Goal: Task Accomplishment & Management: Complete application form

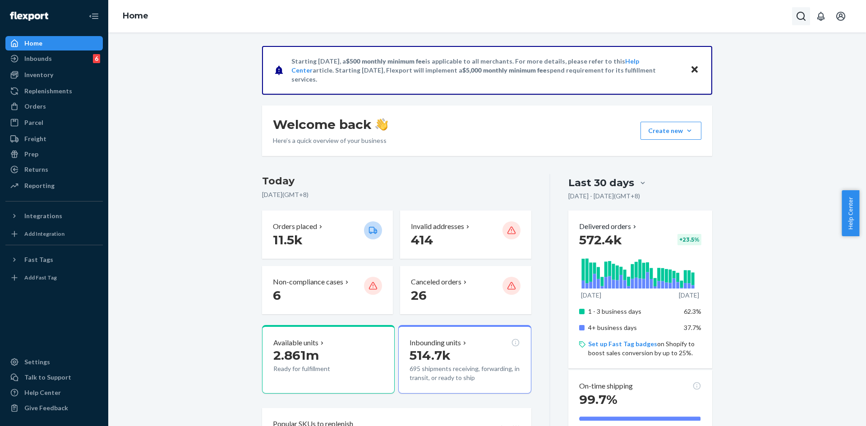
click at [803, 15] on icon "Open Search Box" at bounding box center [801, 16] width 11 height 11
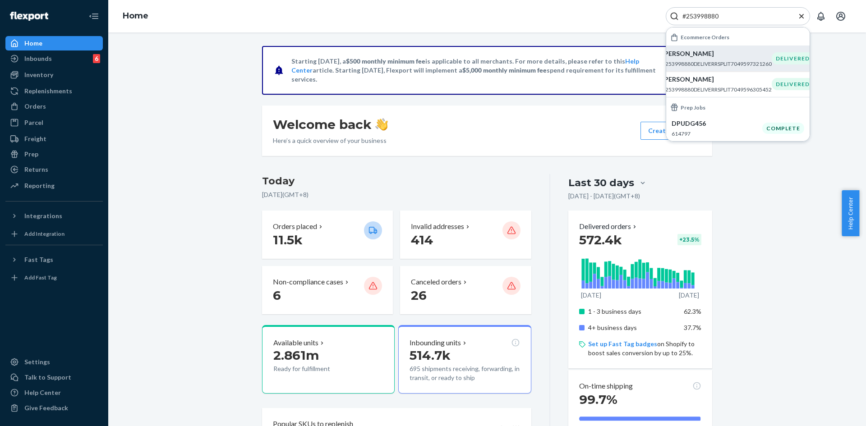
type input "#253998880"
click at [711, 57] on p "Helen Wintersgill" at bounding box center [717, 53] width 110 height 9
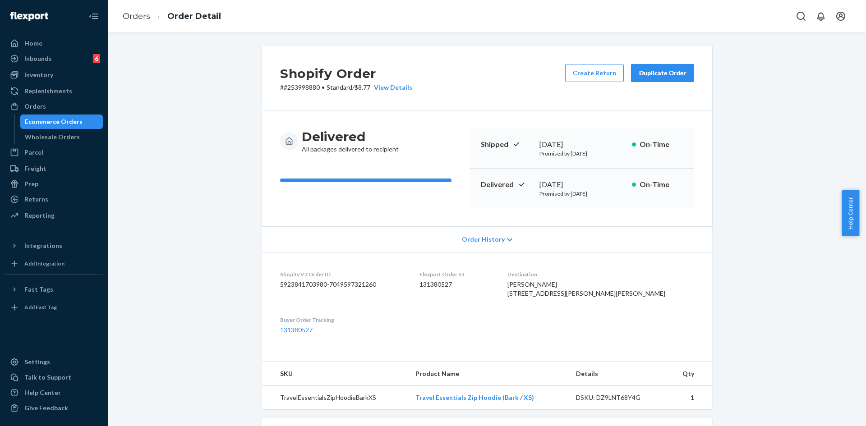
click at [663, 80] on button "Duplicate Order" at bounding box center [662, 73] width 63 height 18
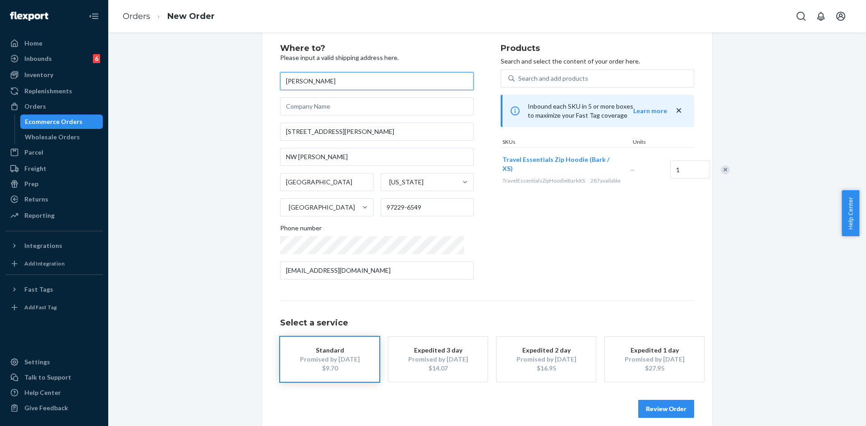
scroll to position [30, 0]
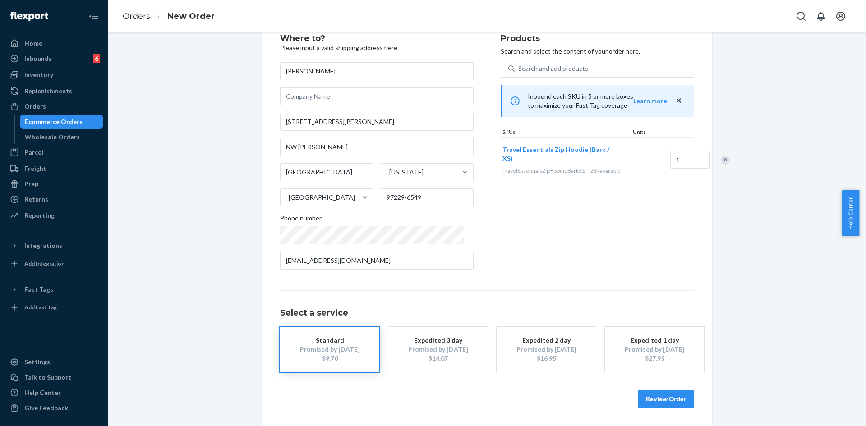
click at [665, 397] on button "Review Order" at bounding box center [666, 399] width 56 height 18
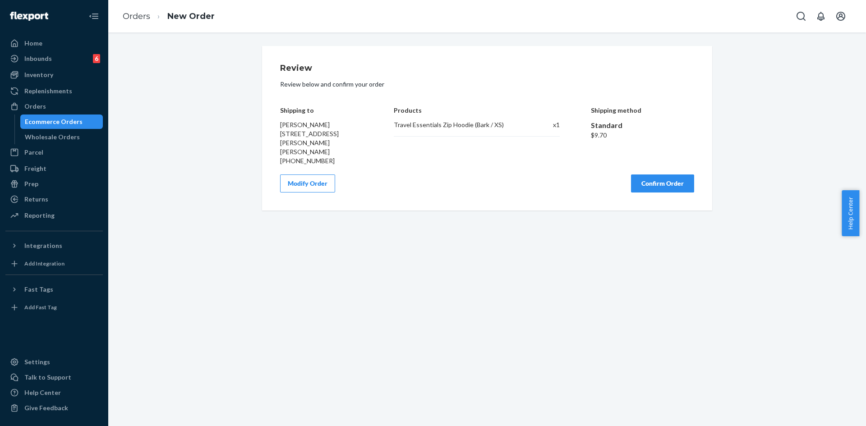
click at [670, 190] on button "Confirm Order" at bounding box center [662, 184] width 63 height 18
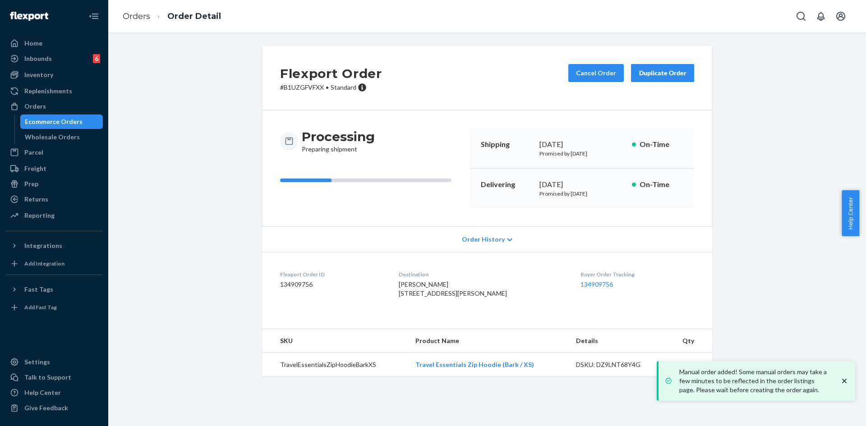
click at [535, 146] on div "Shipping August 21, 2025 Promised by August 21, 2025 On-Time" at bounding box center [582, 149] width 224 height 40
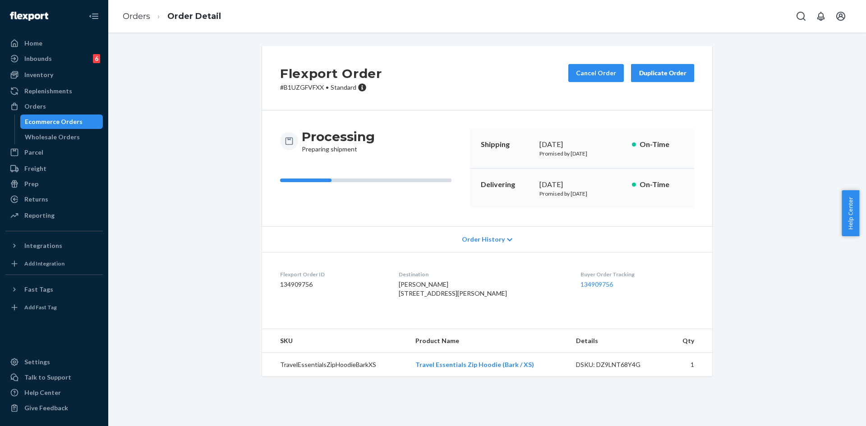
copy div "[DATE]"
drag, startPoint x: 532, startPoint y: 144, endPoint x: 589, endPoint y: 143, distance: 56.8
click at [589, 143] on div "Shipping August 21, 2025 Promised by August 21, 2025 On-Time" at bounding box center [582, 149] width 224 height 40
copy div "September 2, 2025"
drag, startPoint x: 535, startPoint y: 184, endPoint x: 599, endPoint y: 184, distance: 64.1
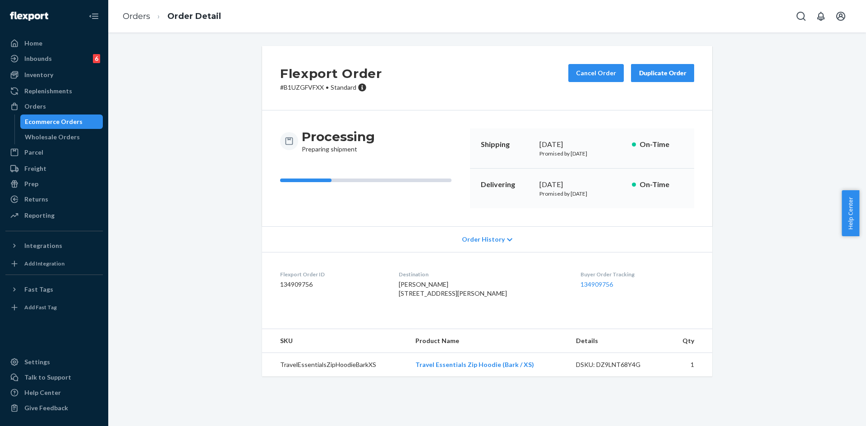
click at [599, 184] on div "Delivering September 2, 2025 Promised by September 2, 2025 On-Time" at bounding box center [582, 189] width 224 height 40
copy link "134909756"
drag, startPoint x: 564, startPoint y: 285, endPoint x: 659, endPoint y: 284, distance: 94.7
click at [605, 285] on dl "Flexport Order ID 134909756 Destination Helen Wintersgill 9478 NW Ember Ln Nw E…" at bounding box center [487, 286] width 450 height 68
click at [794, 20] on button "Open Search Box" at bounding box center [801, 16] width 18 height 18
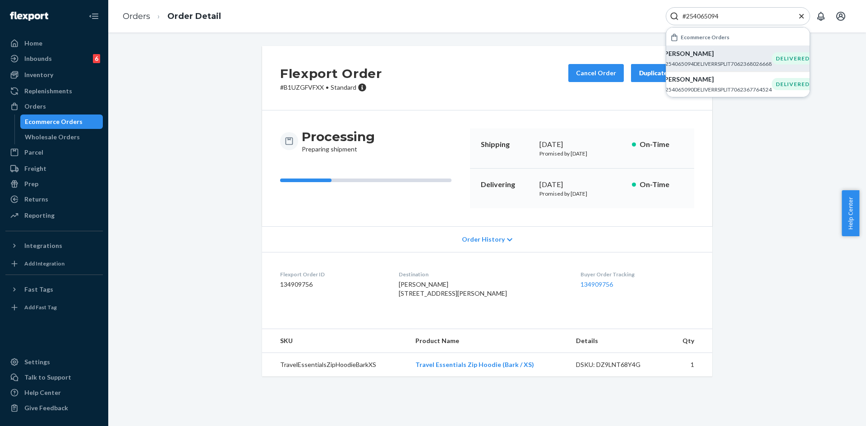
type input "#254065094"
click at [707, 55] on p "Jennifer Patterson" at bounding box center [717, 53] width 110 height 9
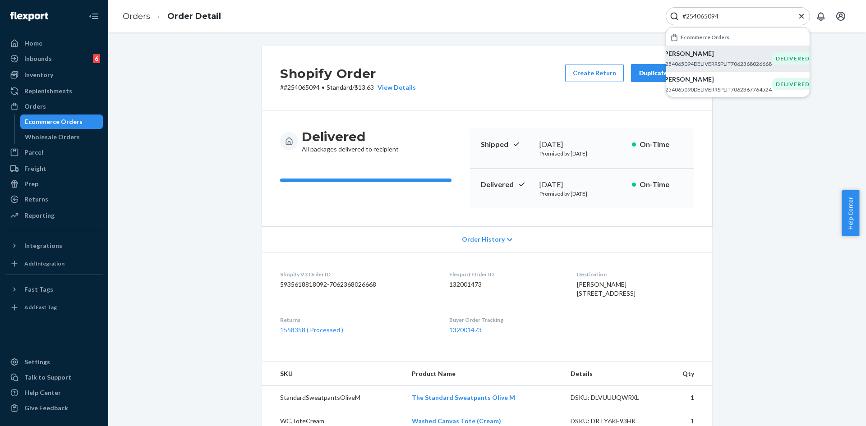
click at [730, 57] on p "Jennifer Patterson" at bounding box center [717, 53] width 110 height 9
click at [805, 11] on div "#254065094" at bounding box center [738, 16] width 144 height 18
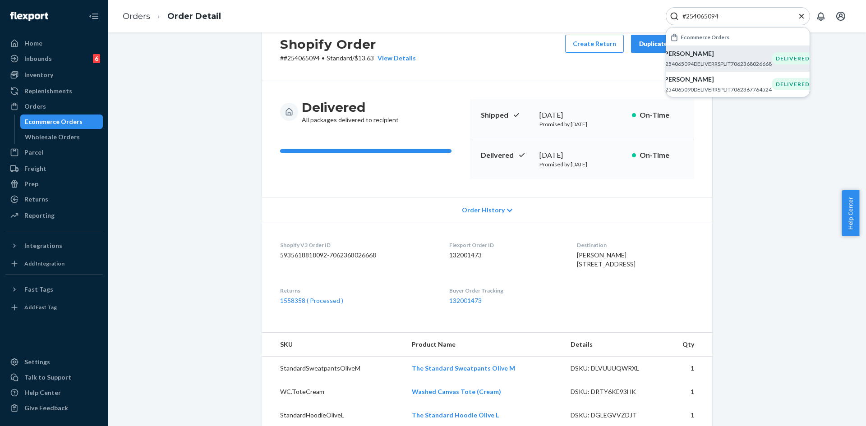
scroll to position [45, 0]
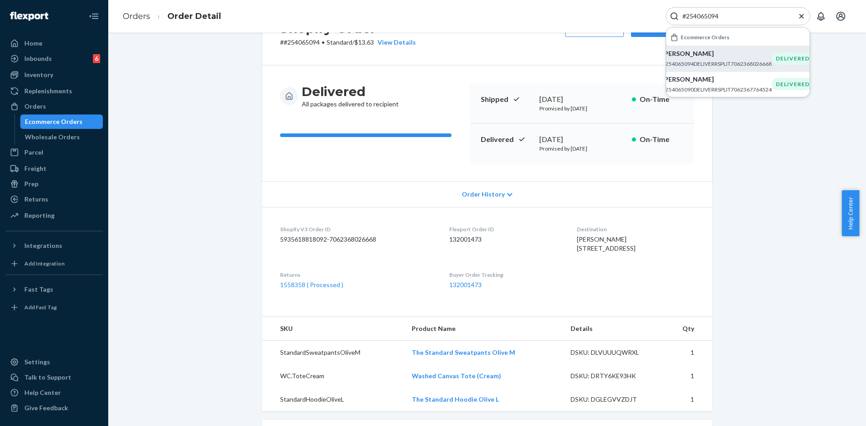
click at [799, 15] on icon "Close Search" at bounding box center [801, 16] width 9 height 9
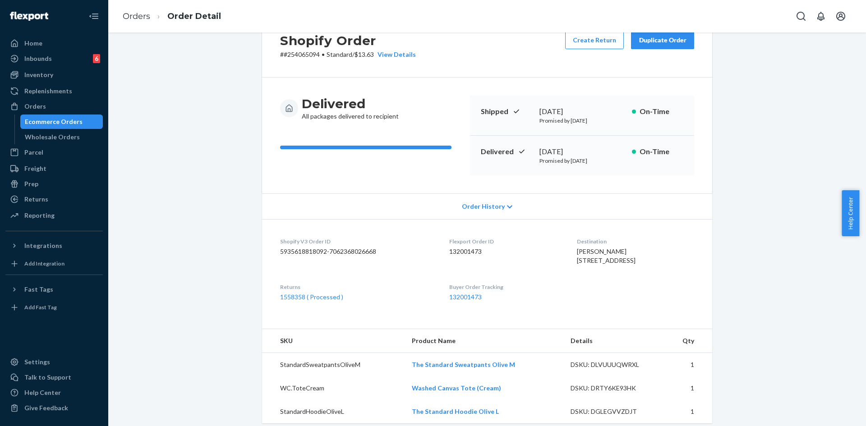
scroll to position [0, 0]
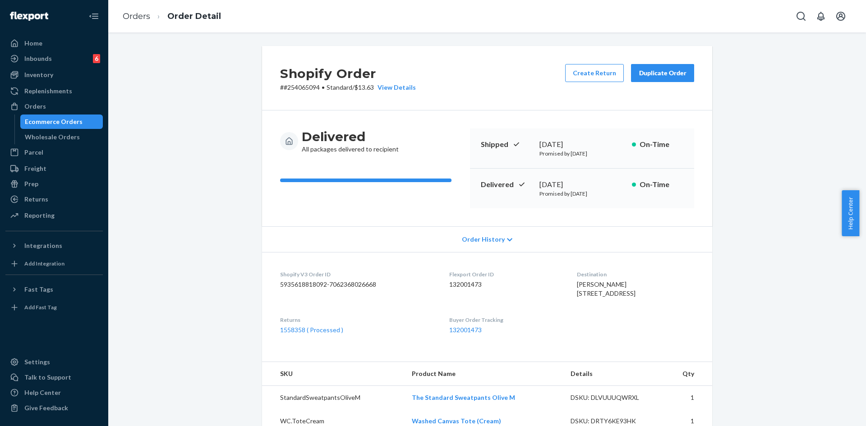
click at [651, 74] on div "Duplicate Order" at bounding box center [663, 73] width 48 height 9
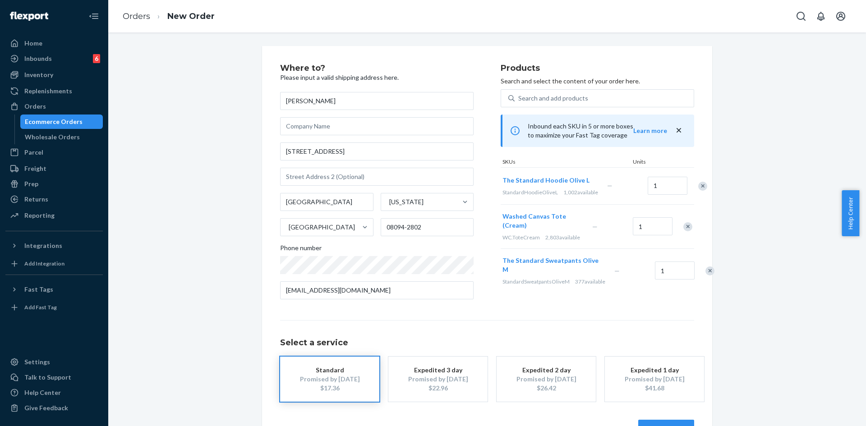
click at [698, 191] on div "Remove Item" at bounding box center [702, 186] width 9 height 9
click at [685, 191] on div "Remove Item" at bounding box center [688, 189] width 9 height 9
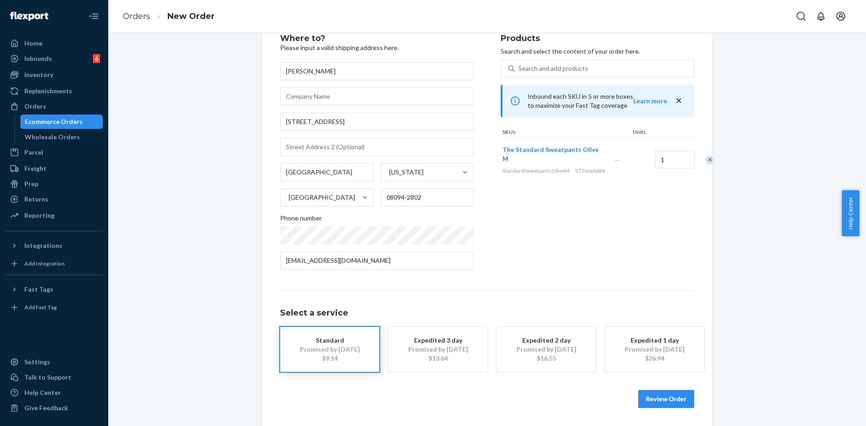
click at [655, 400] on button "Review Order" at bounding box center [666, 399] width 56 height 18
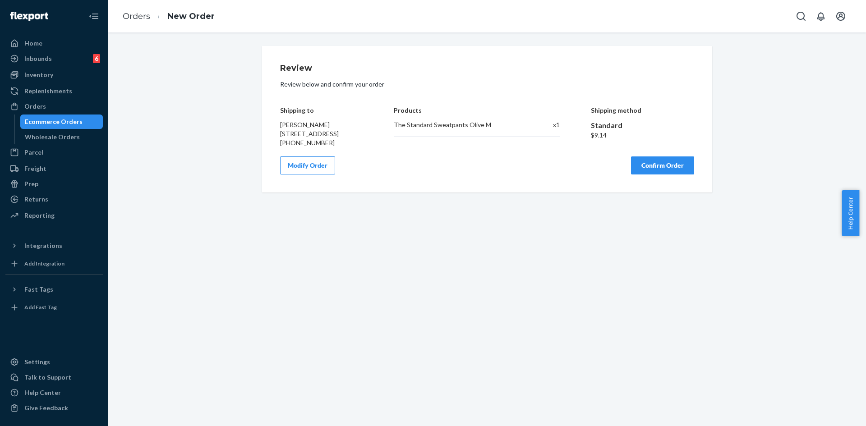
scroll to position [0, 0]
click at [664, 175] on button "Confirm Order" at bounding box center [662, 166] width 63 height 18
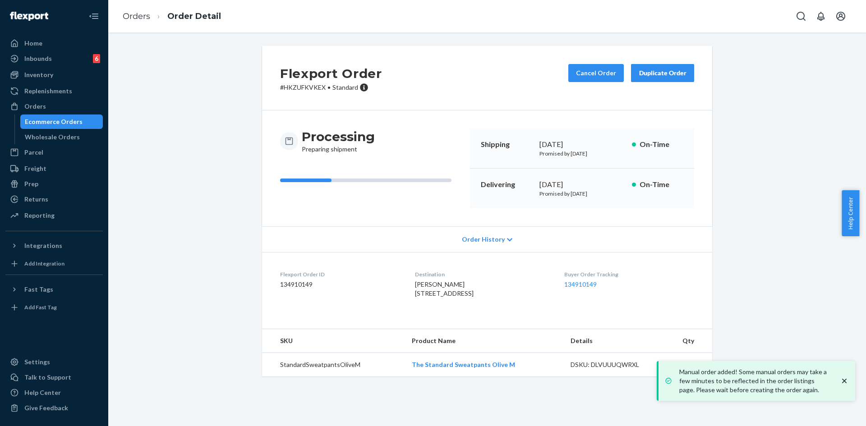
copy div "[DATE]"
drag, startPoint x: 534, startPoint y: 143, endPoint x: 587, endPoint y: 143, distance: 52.8
click at [587, 143] on div "Shipping August 21, 2025 Promised by August 21, 2025 On-Time" at bounding box center [582, 149] width 224 height 40
copy div "September 2, 2025"
drag, startPoint x: 534, startPoint y: 183, endPoint x: 602, endPoint y: 183, distance: 68.1
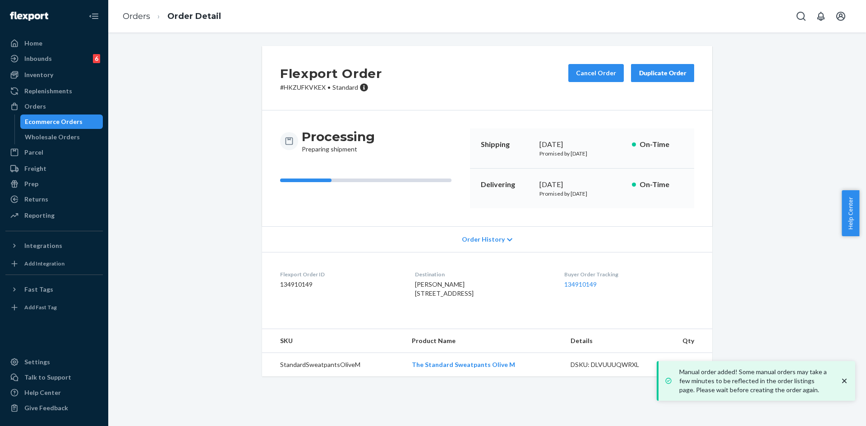
click at [602, 183] on div "Delivering September 2, 2025 Promised by September 2, 2025 On-Time" at bounding box center [582, 189] width 224 height 40
copy link "134910149"
drag, startPoint x: 568, startPoint y: 282, endPoint x: 609, endPoint y: 285, distance: 41.1
click at [609, 285] on dl "Flexport Order ID 134910149 Destination Jennifer Patterson 355 Brookdale Blvd W…" at bounding box center [487, 286] width 450 height 68
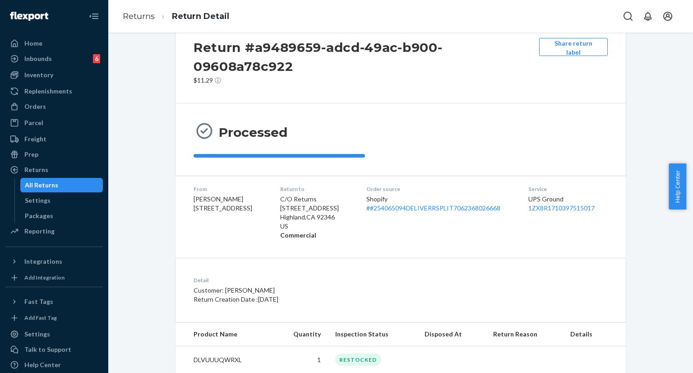
scroll to position [48, 0]
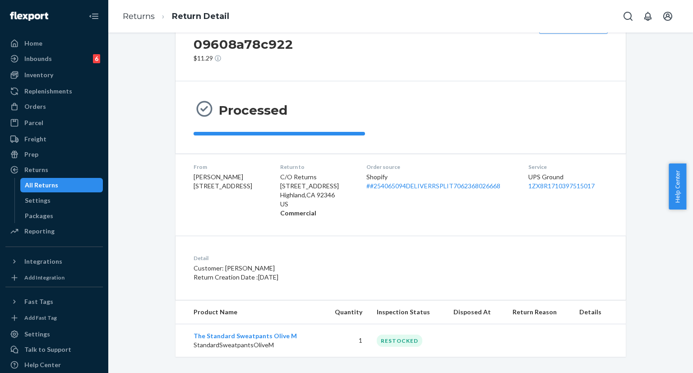
click at [554, 114] on div "Processed" at bounding box center [401, 117] width 414 height 36
